Goal: Transaction & Acquisition: Book appointment/travel/reservation

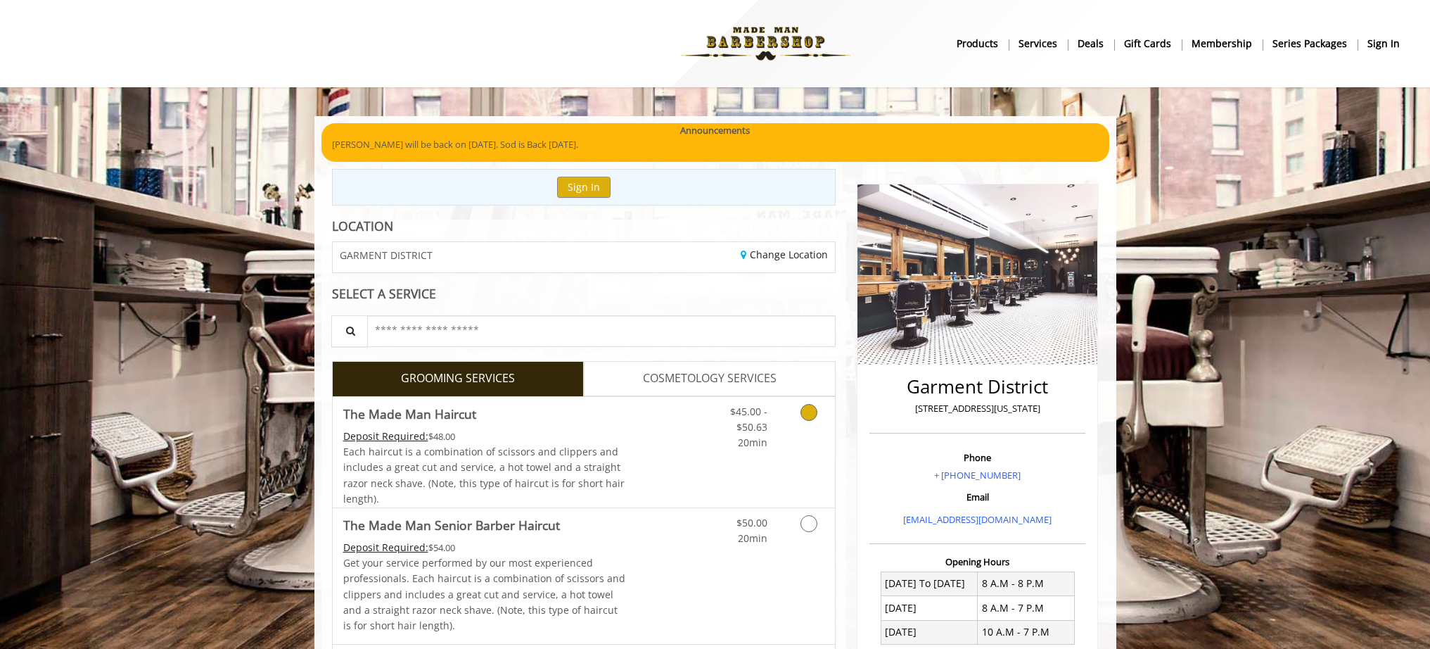
click at [810, 416] on icon "Grooming services" at bounding box center [808, 412] width 17 height 17
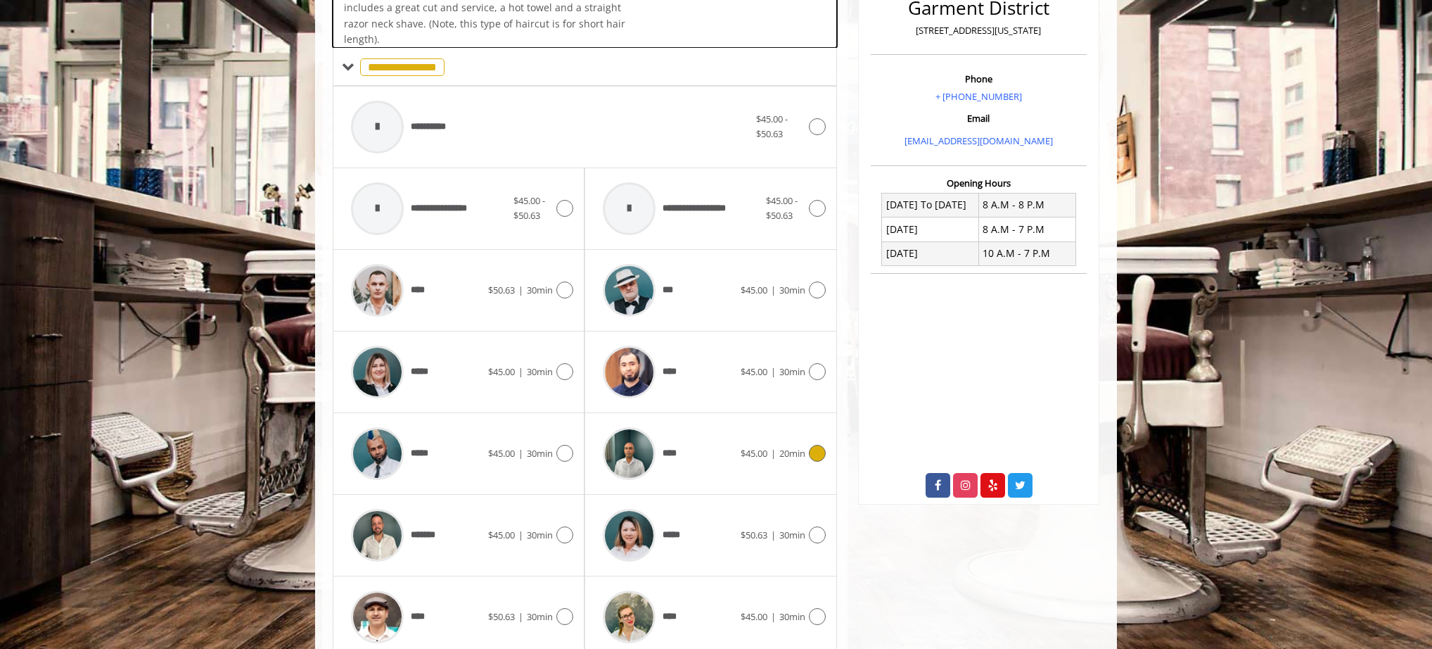
scroll to position [426, 0]
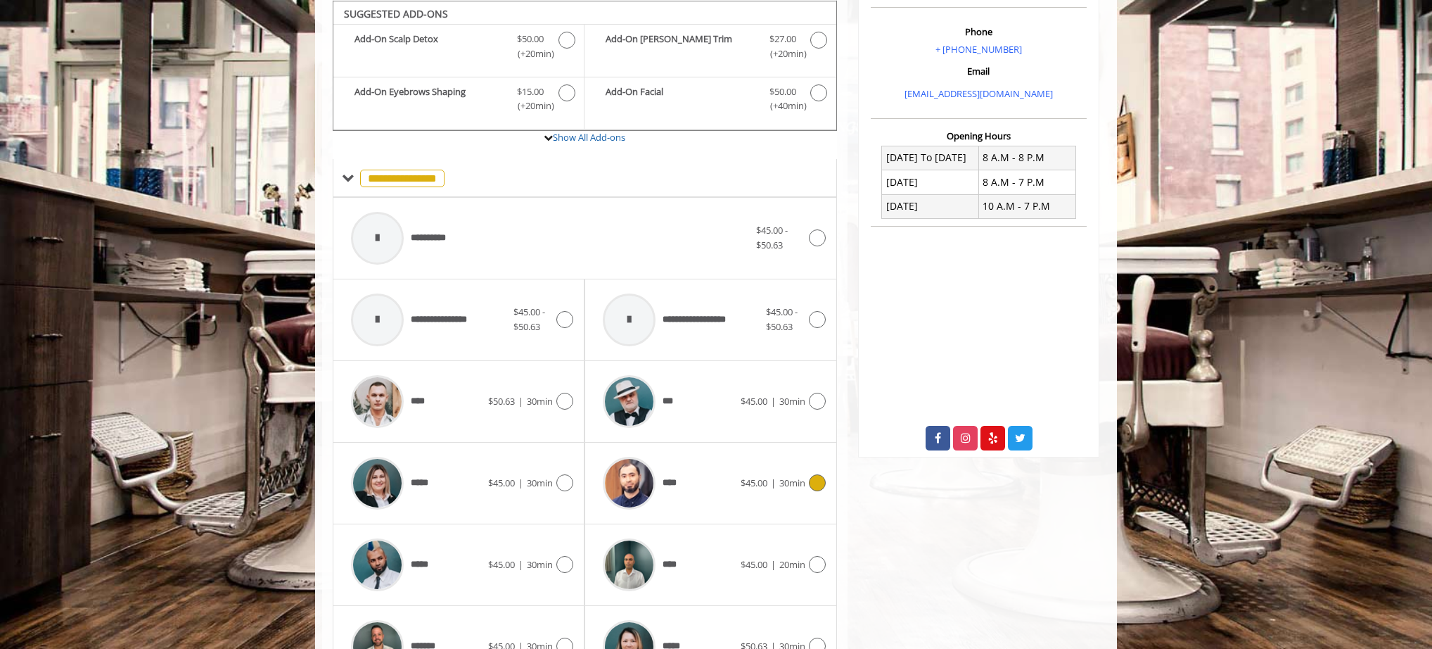
click at [822, 483] on icon at bounding box center [817, 482] width 17 height 17
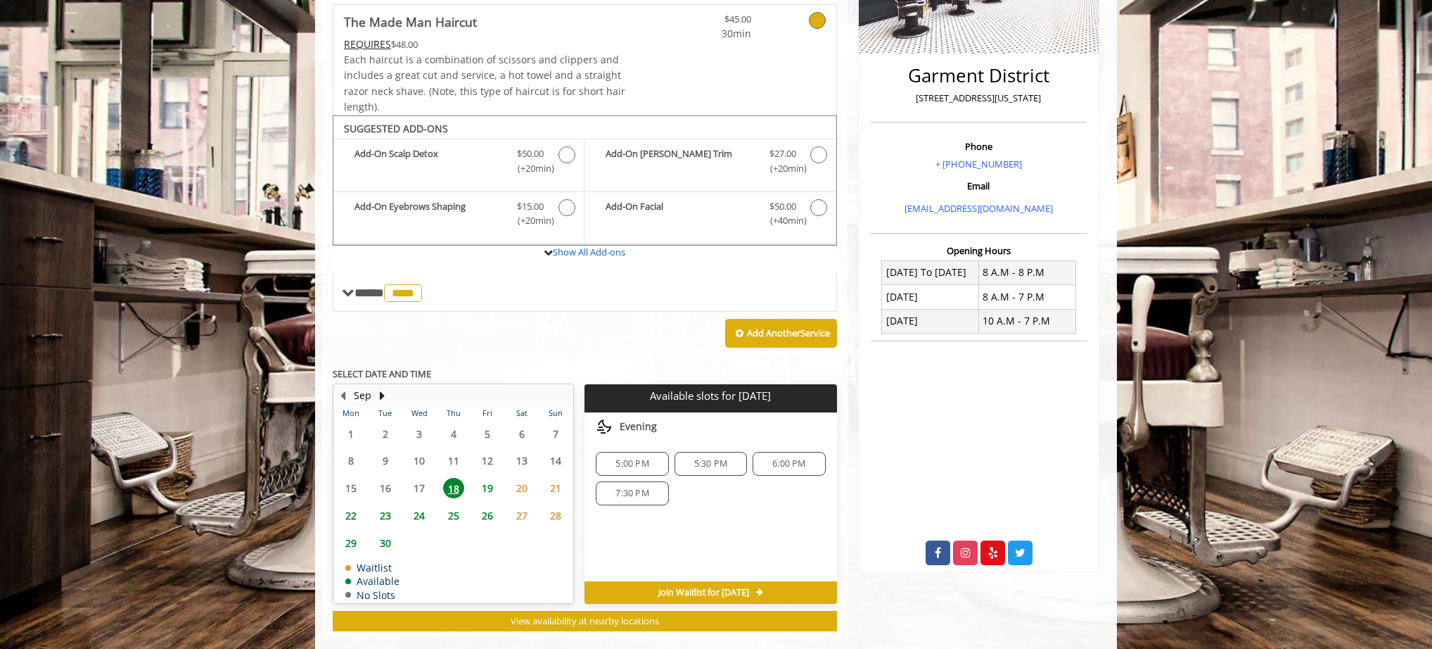
scroll to position [334, 0]
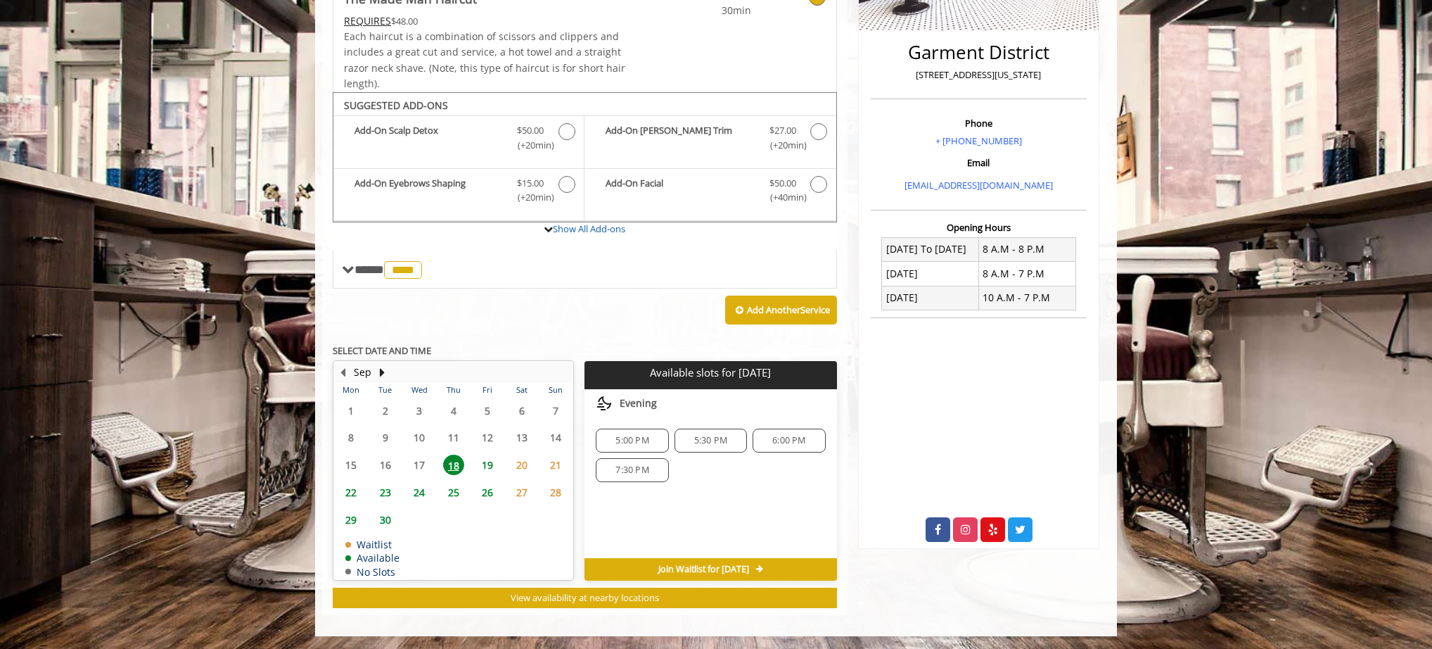
click at [784, 440] on span "6:00 PM" at bounding box center [788, 440] width 33 height 11
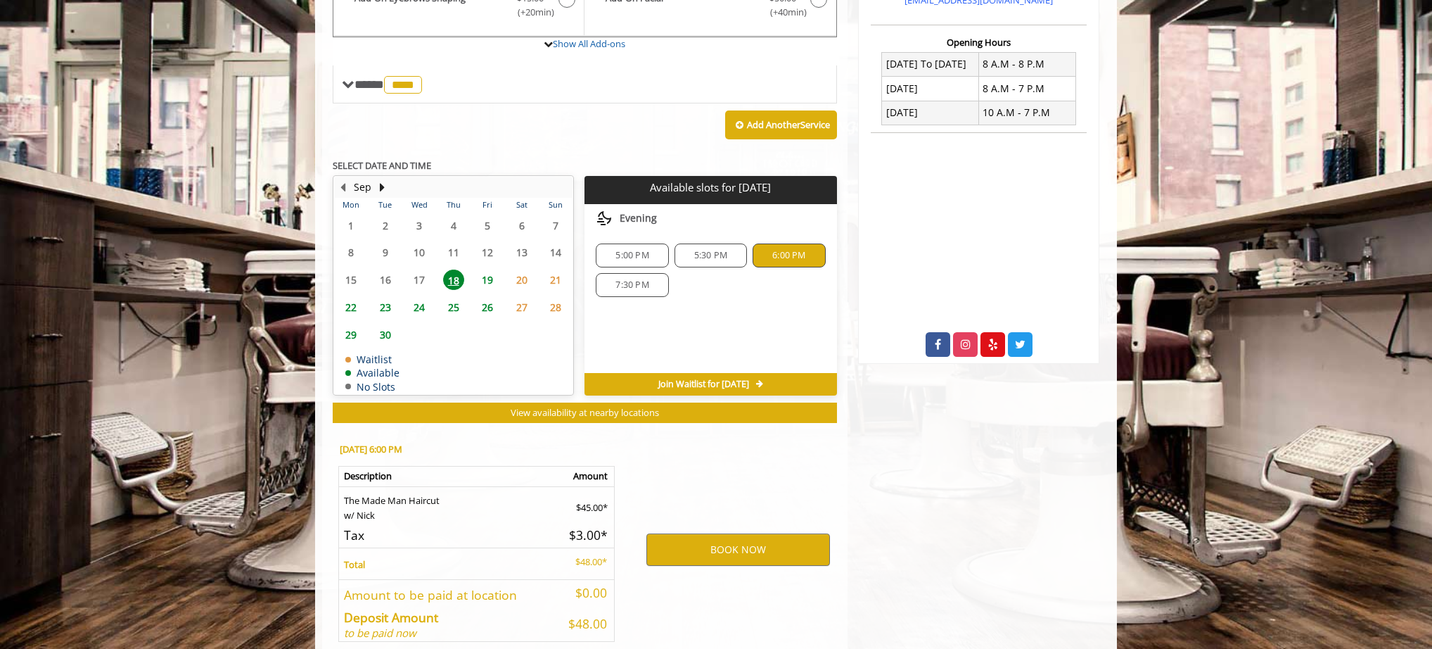
scroll to position [589, 0]
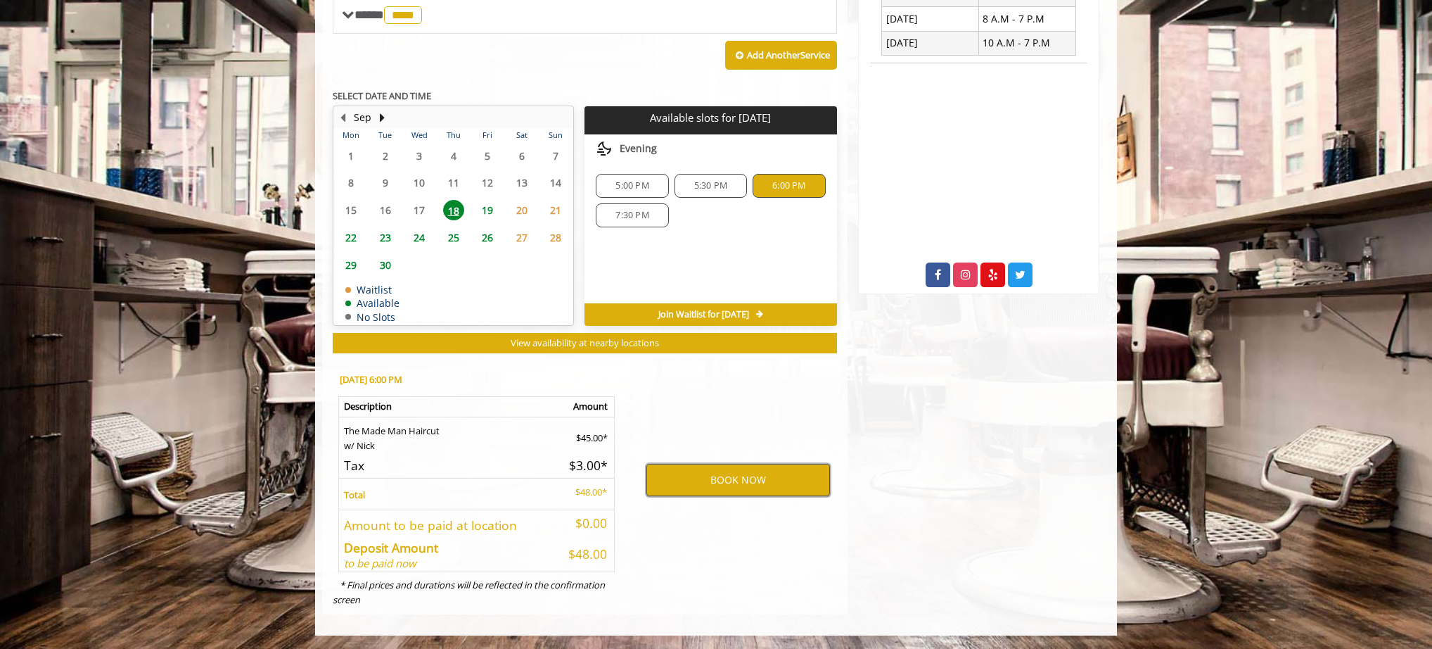
click at [769, 478] on button "BOOK NOW" at bounding box center [738, 480] width 184 height 32
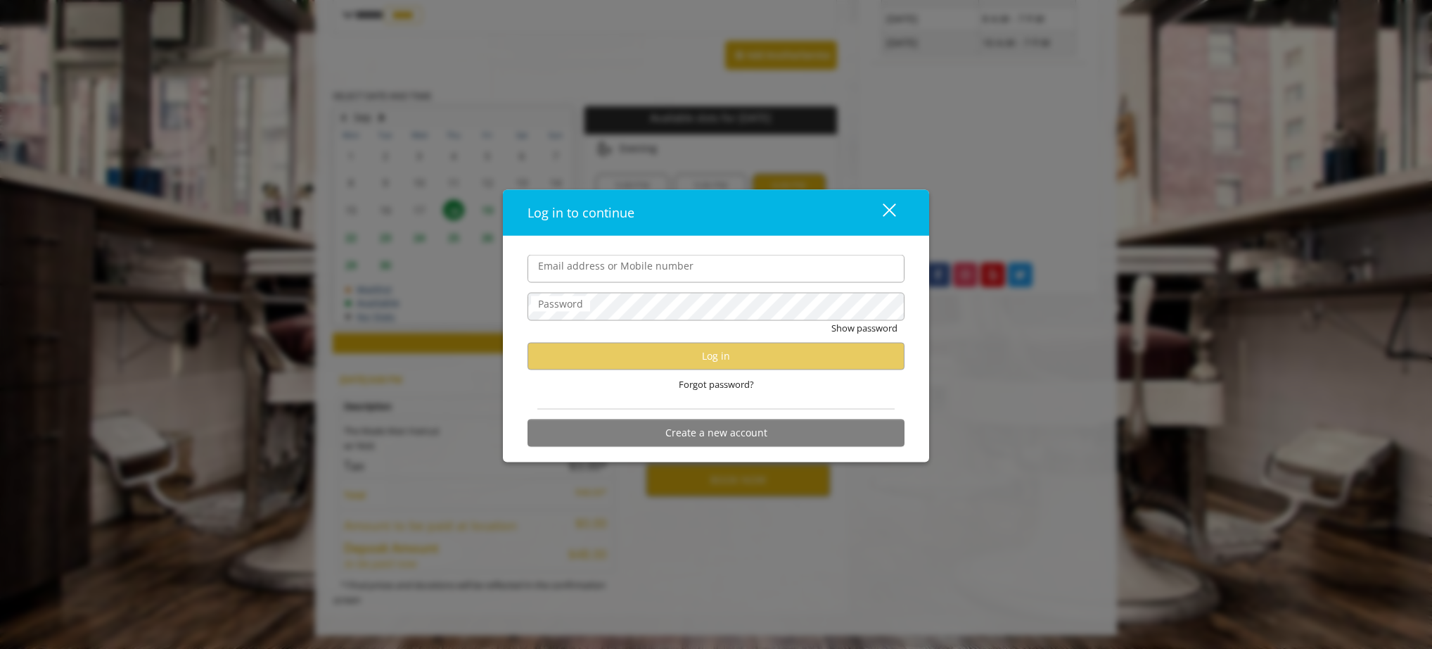
type input "**********"
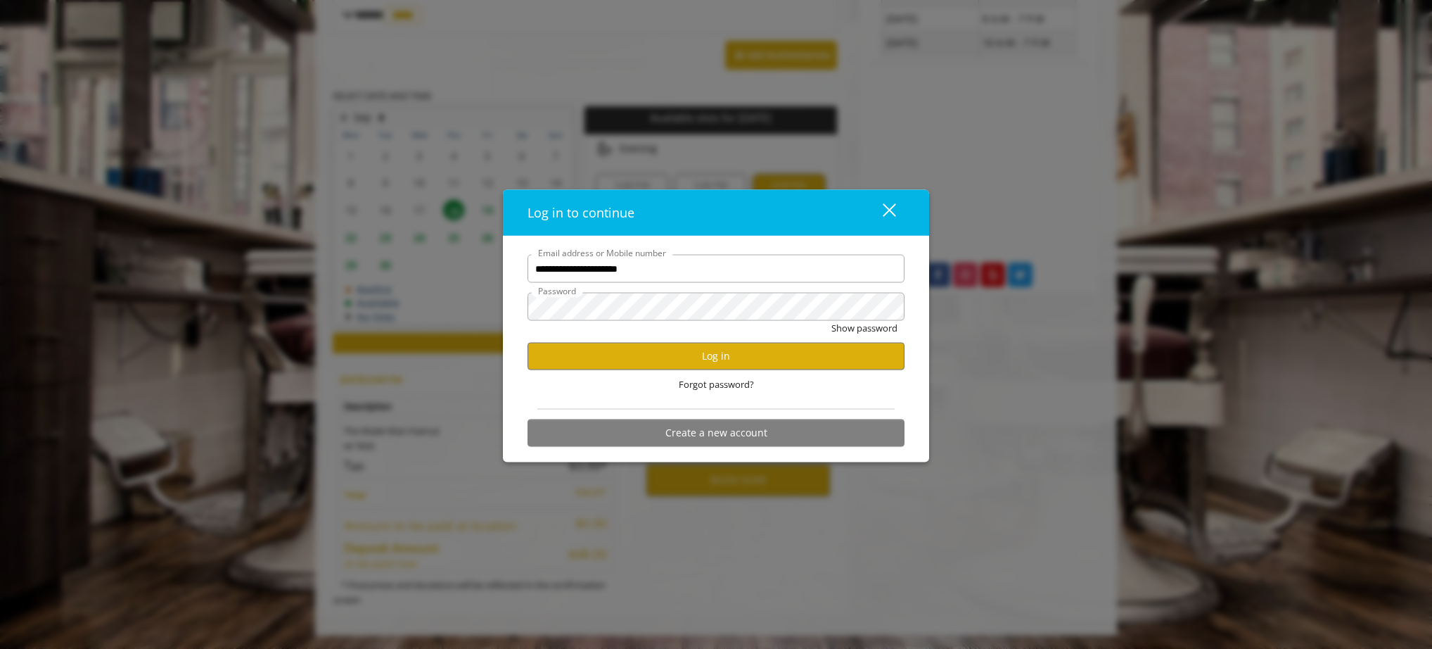
scroll to position [0, 0]
click at [750, 355] on button "Log in" at bounding box center [716, 355] width 377 height 27
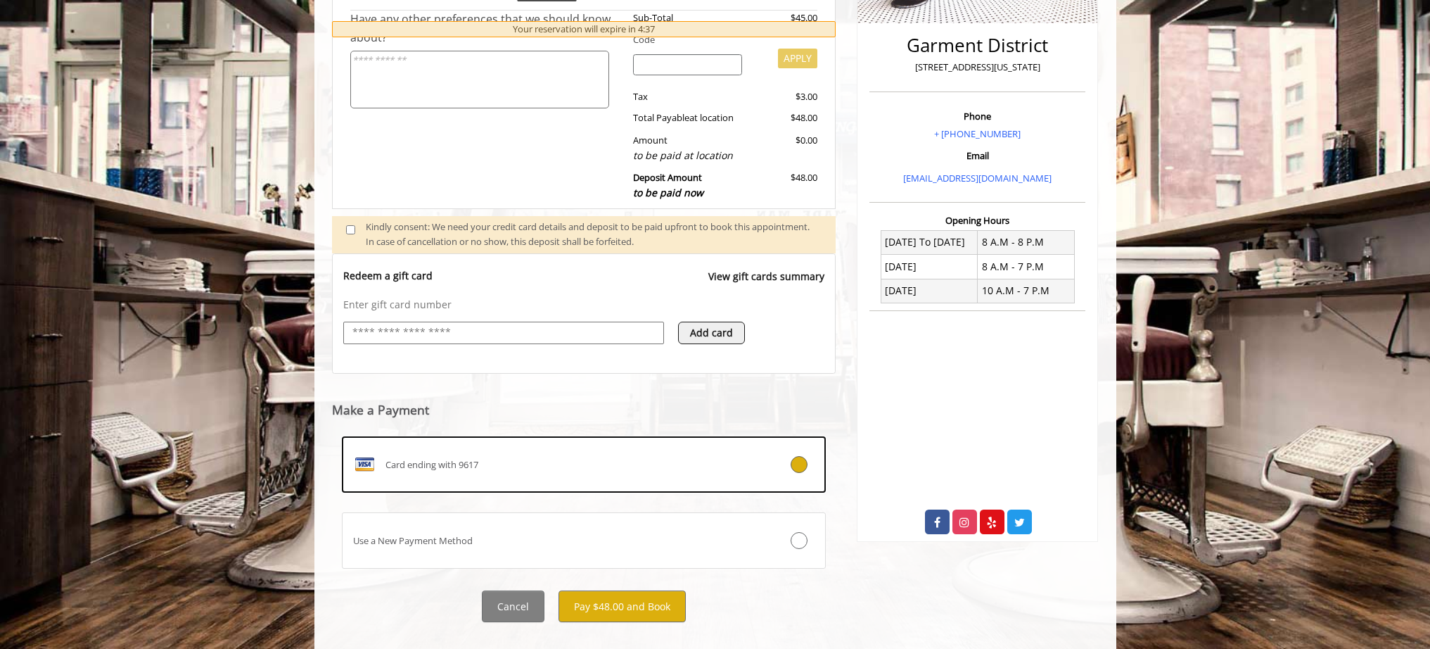
scroll to position [364, 0]
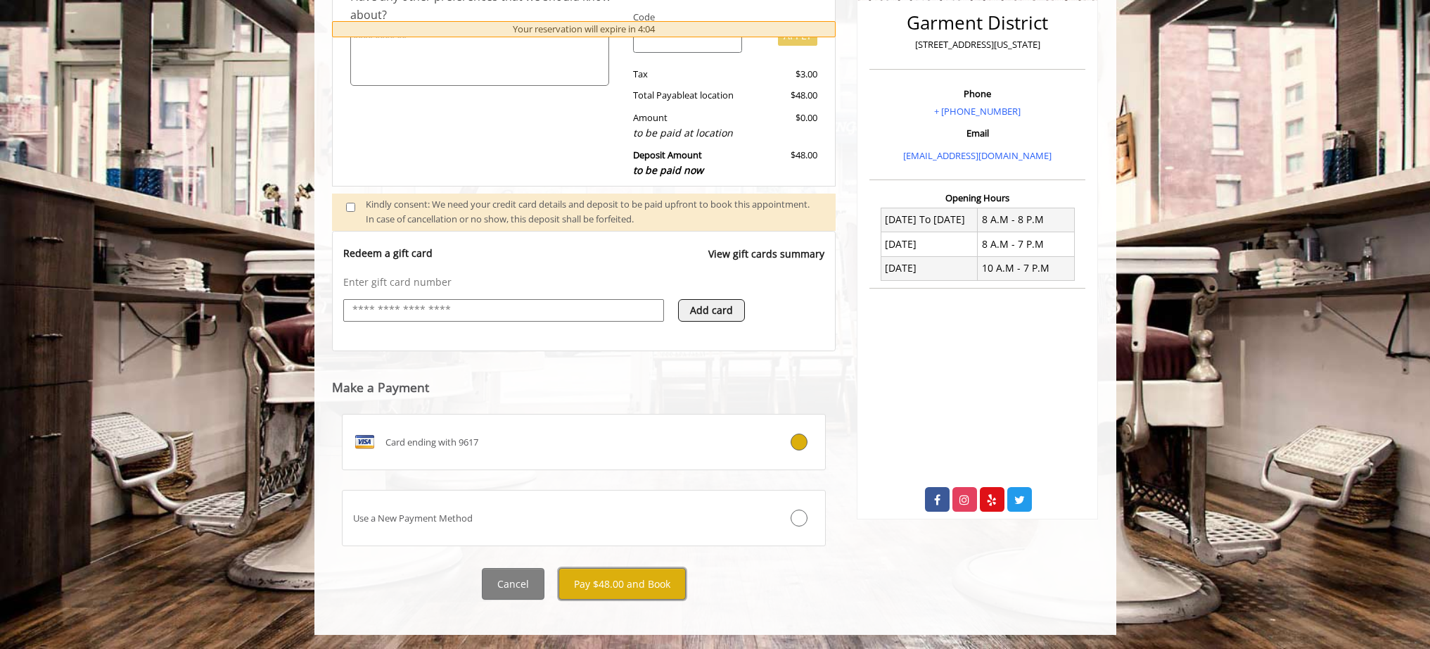
click at [640, 587] on button "Pay $48.00 and Book" at bounding box center [621, 584] width 127 height 32
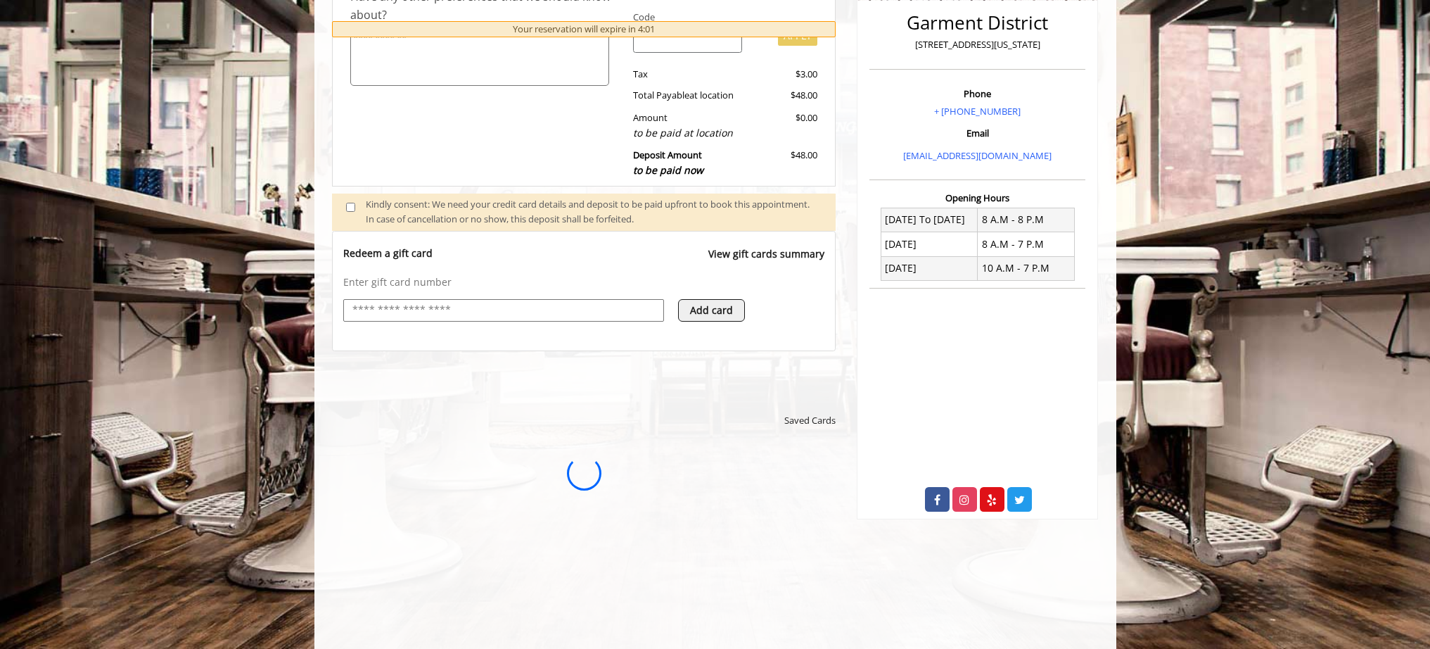
scroll to position [0, 0]
